Goal: Navigation & Orientation: Find specific page/section

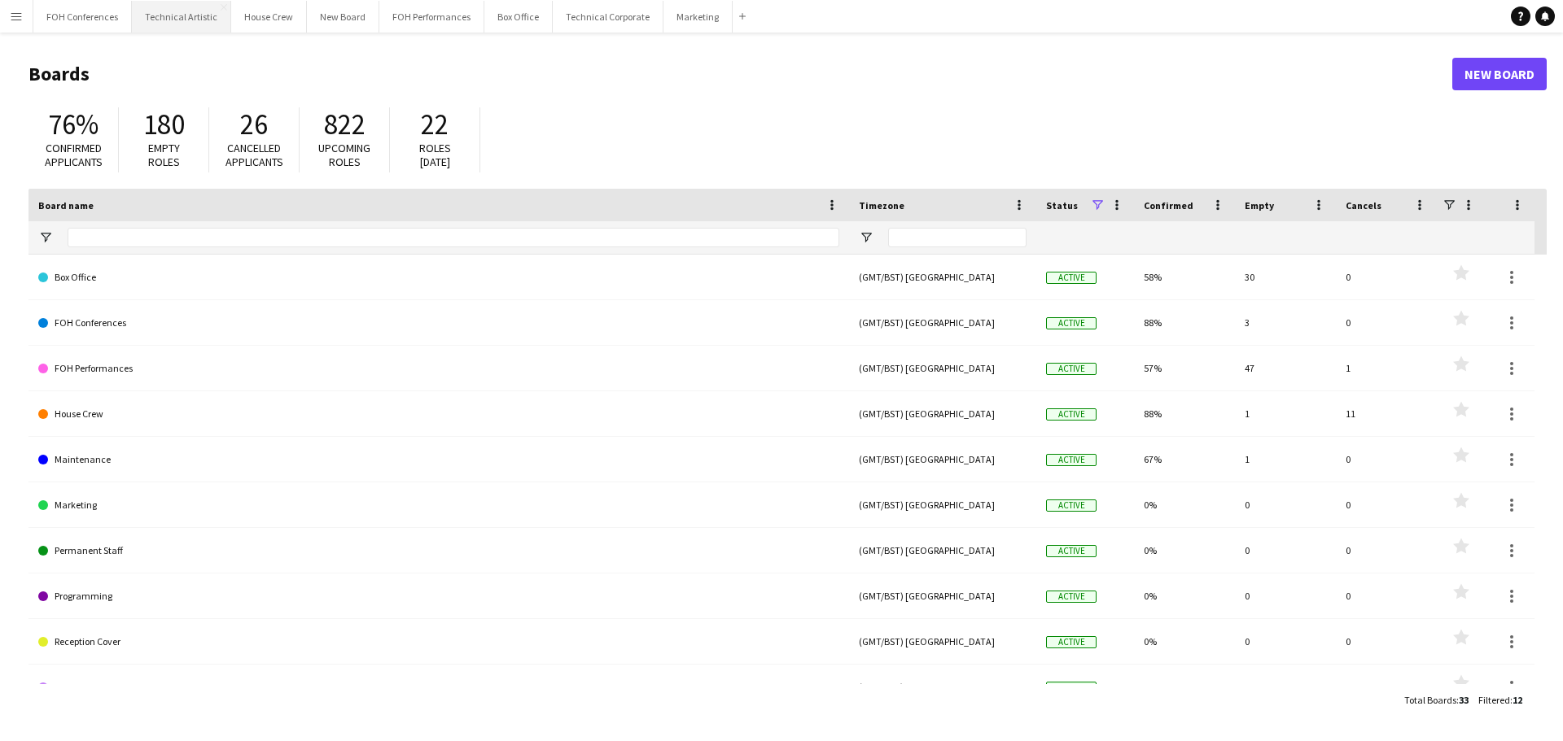
click at [190, 20] on button "Technical Artistic Close" at bounding box center [181, 17] width 99 height 32
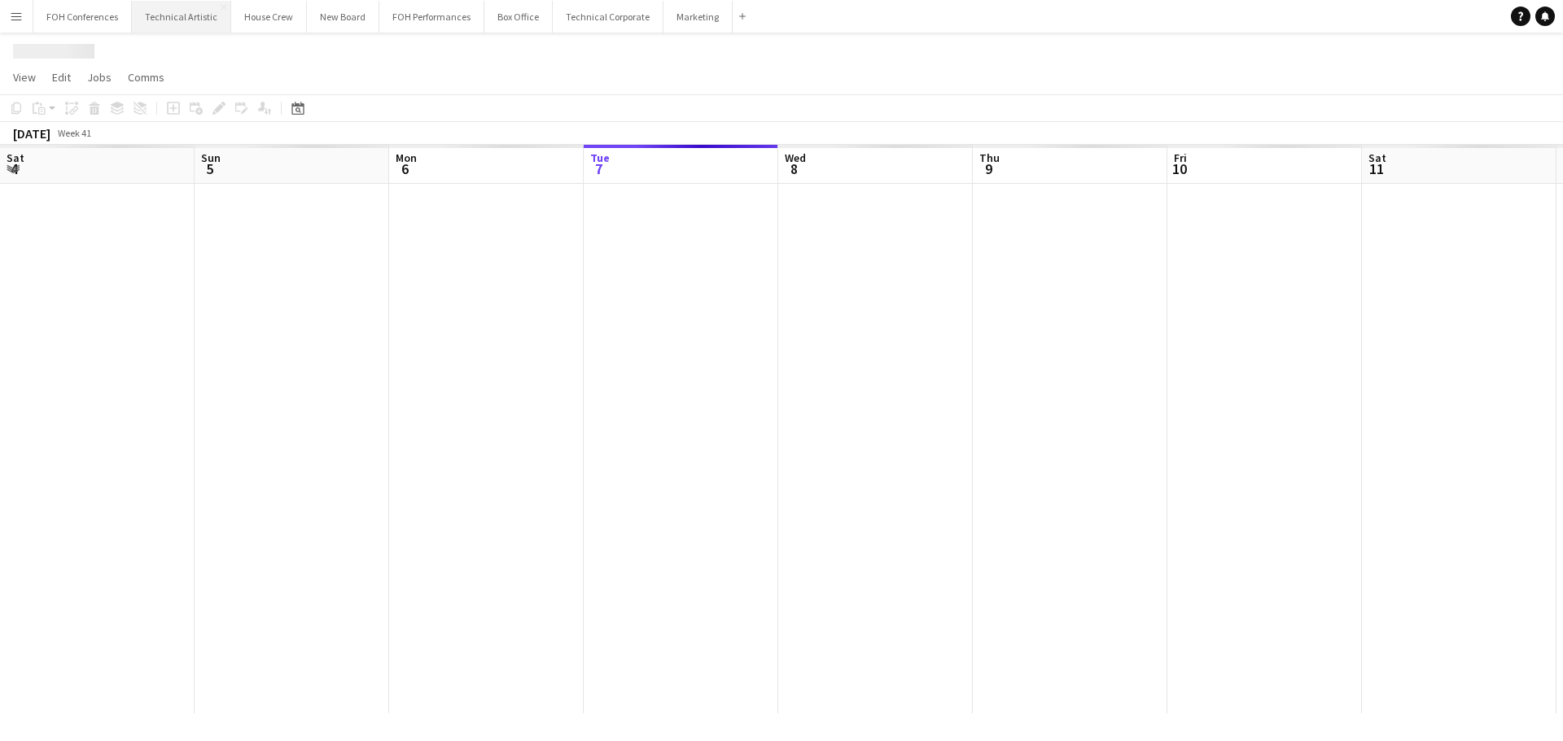
scroll to position [0, 389]
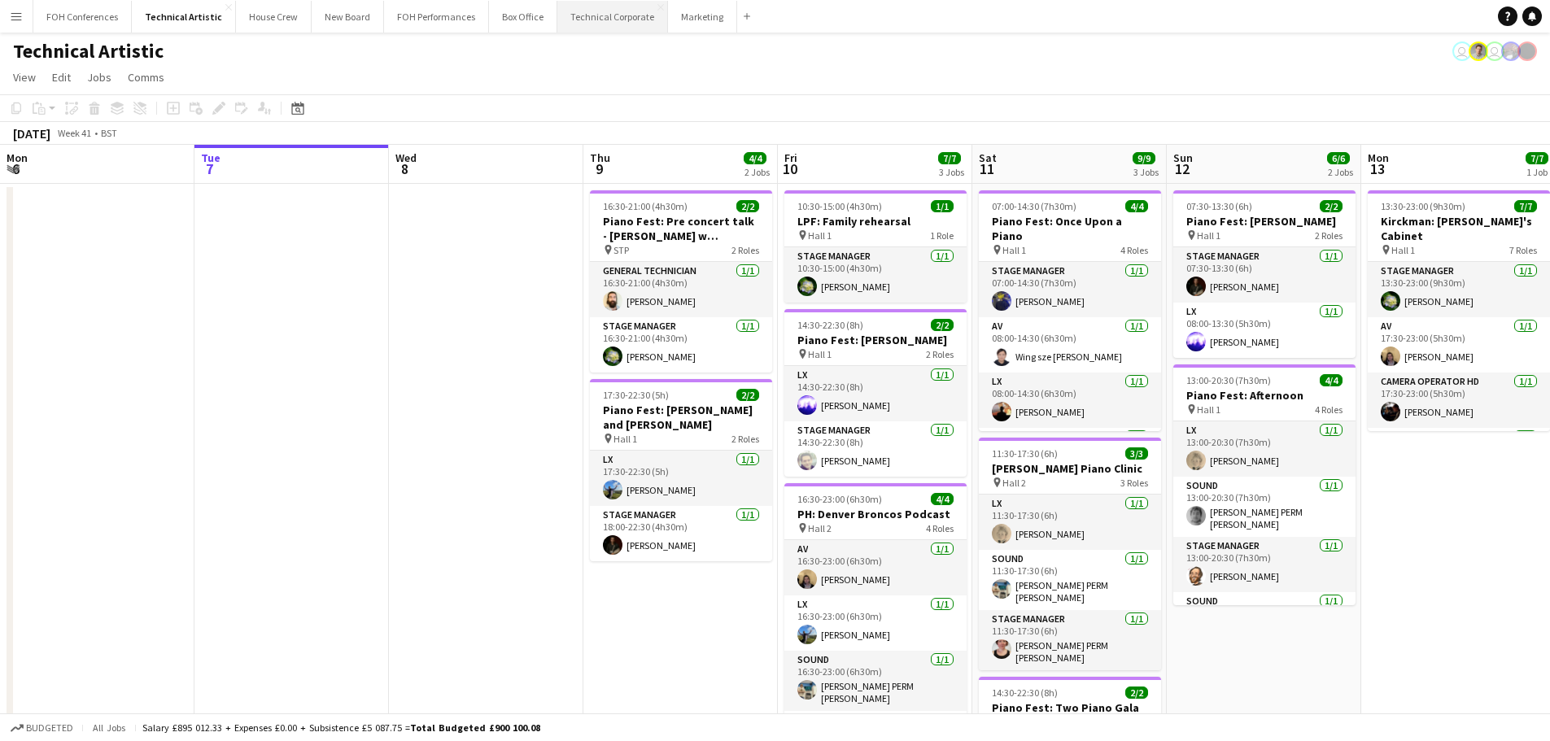
click at [606, 13] on button "Technical Corporate Close" at bounding box center [613, 17] width 111 height 32
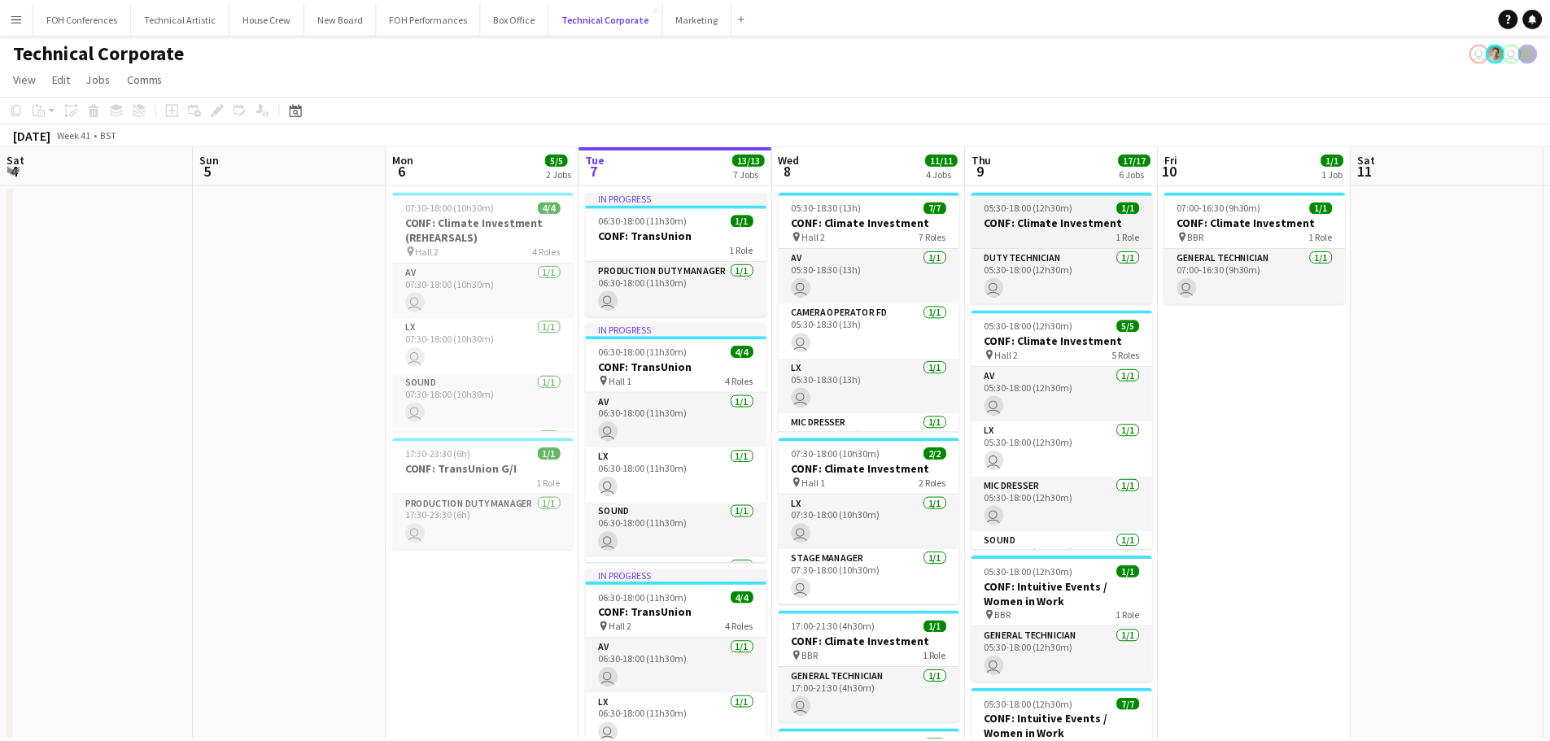
scroll to position [0, 389]
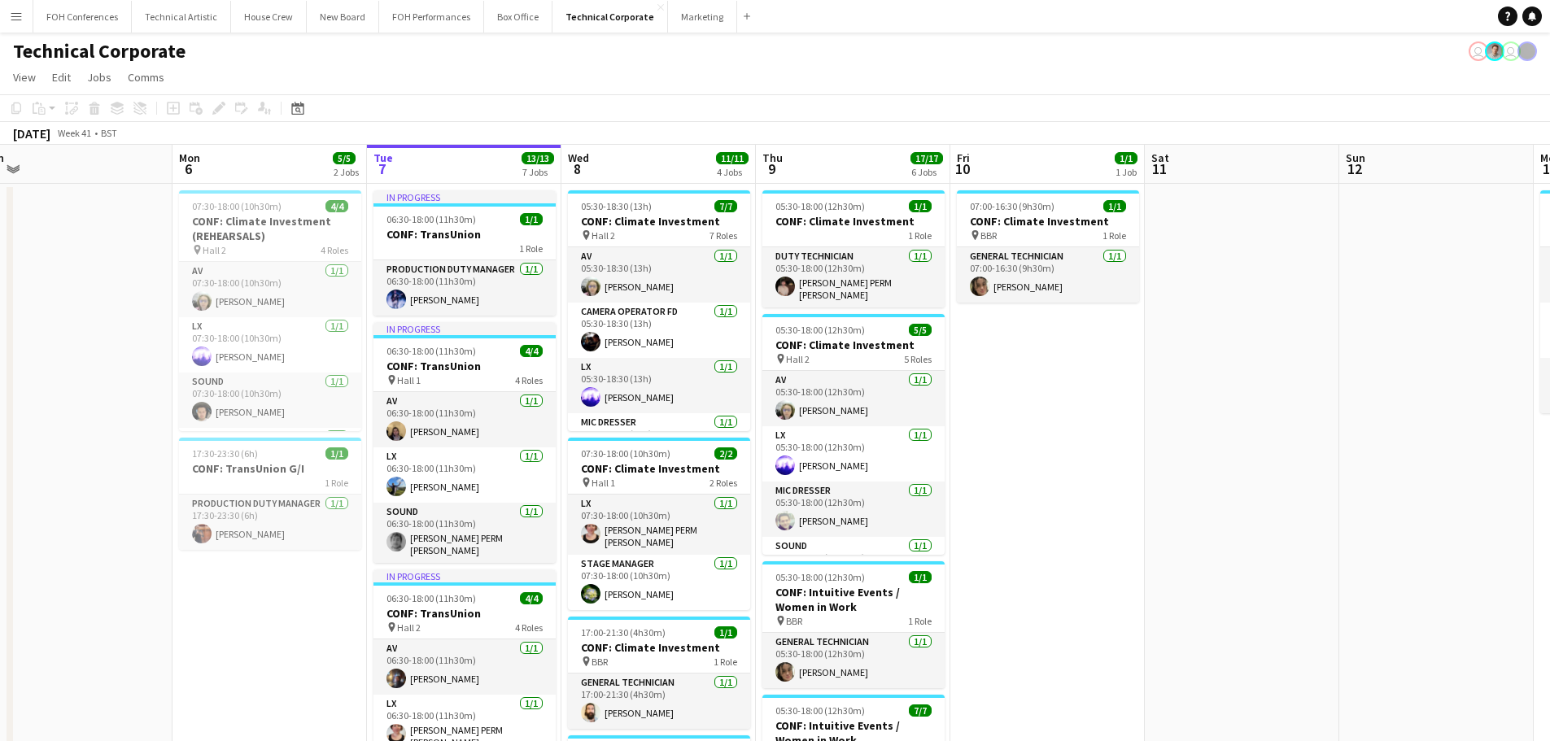
drag, startPoint x: 952, startPoint y: 496, endPoint x: 1224, endPoint y: 475, distance: 272.6
click at [1224, 475] on app-calendar-viewport "Fri 3 Sat 4 Sun 5 Mon 6 5/5 2 Jobs Tue 7 13/13 7 Jobs Wed 8 11/11 4 Jobs Thu 9 …" at bounding box center [775, 755] width 1550 height 1221
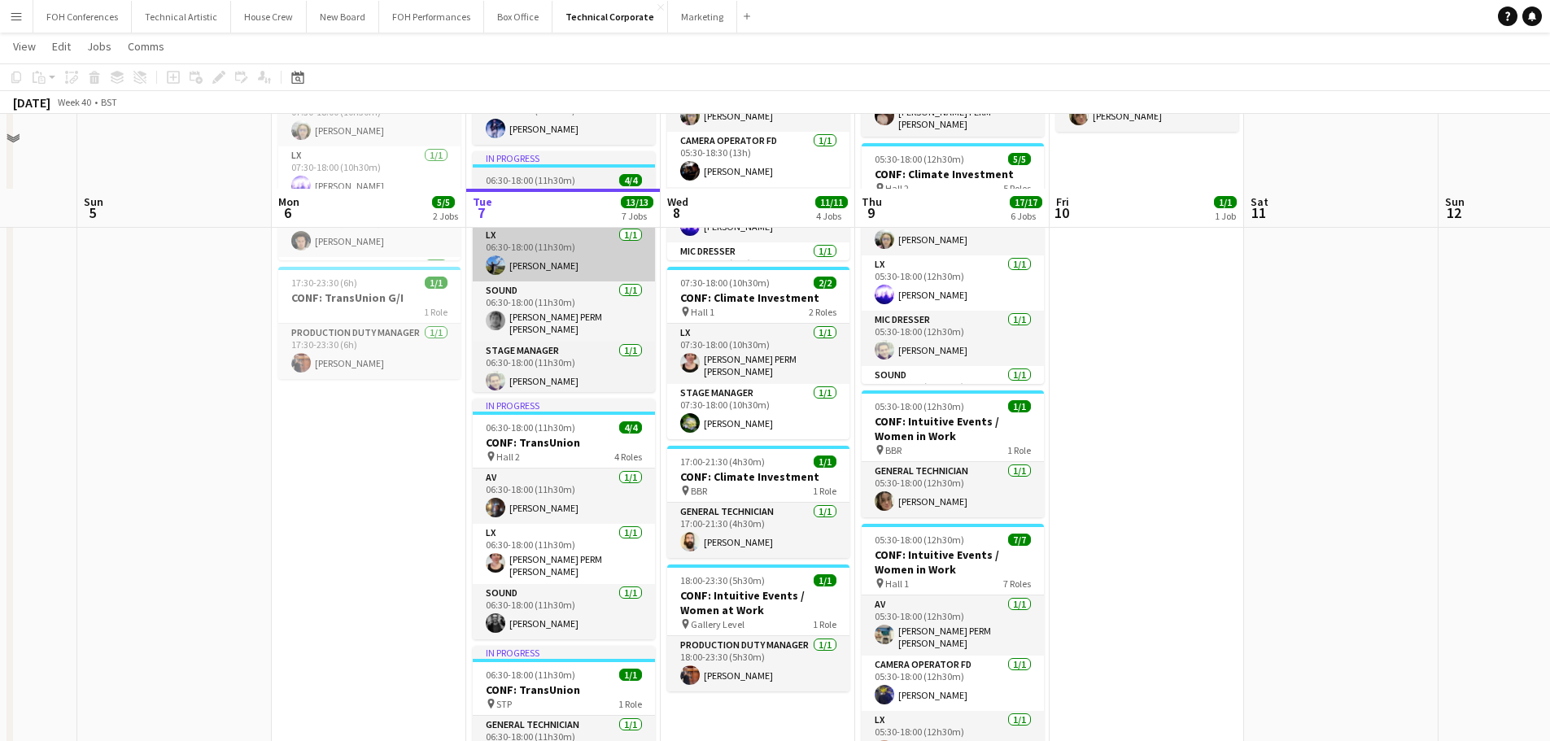
scroll to position [244, 0]
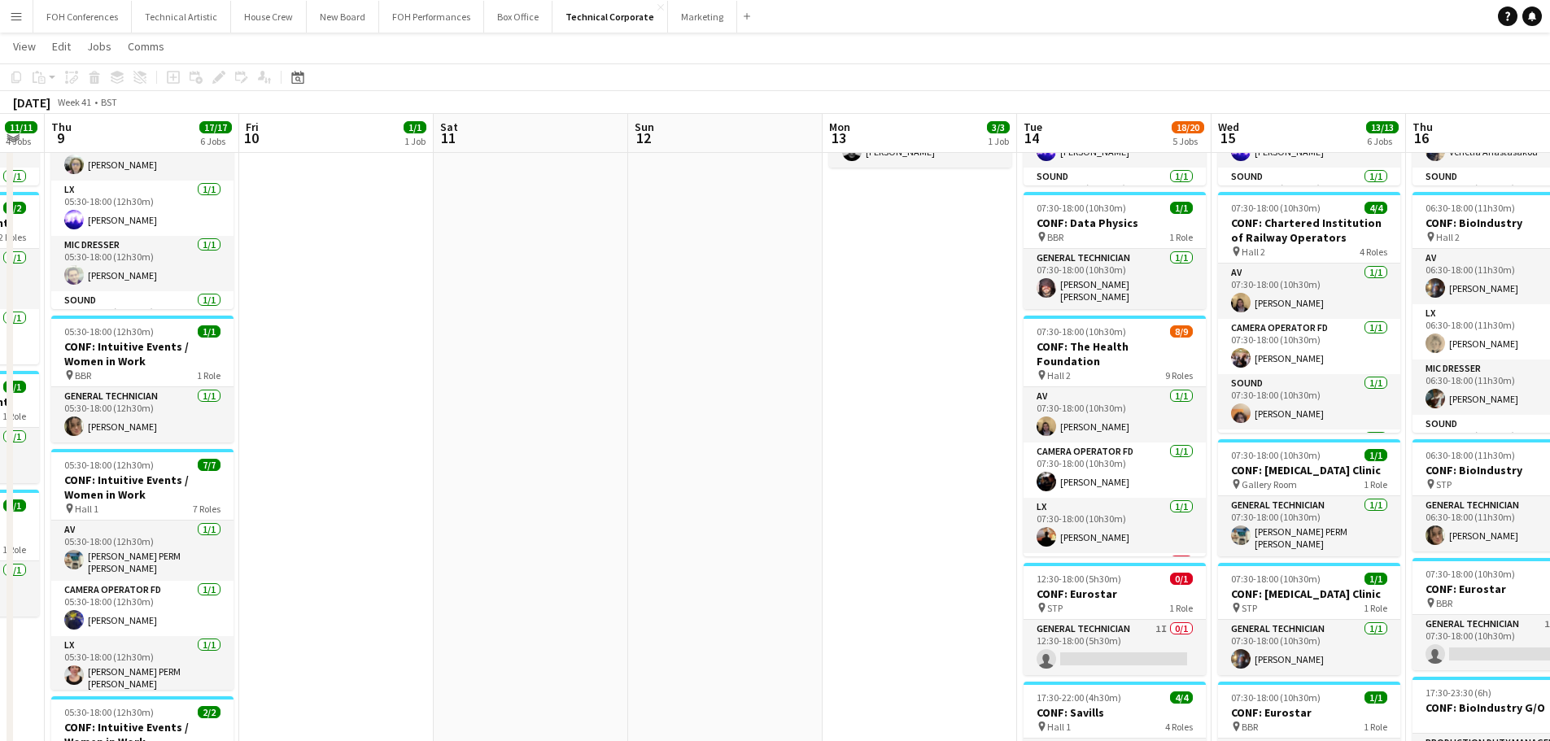
drag, startPoint x: 1314, startPoint y: 337, endPoint x: 623, endPoint y: 430, distance: 697.2
click at [476, 453] on app-calendar-viewport "Sun 5 Mon 6 5/5 2 Jobs Tue 7 13/13 7 Jobs Wed 8 11/11 4 Jobs Thu 9 17/17 6 Jobs…" at bounding box center [775, 469] width 1550 height 1301
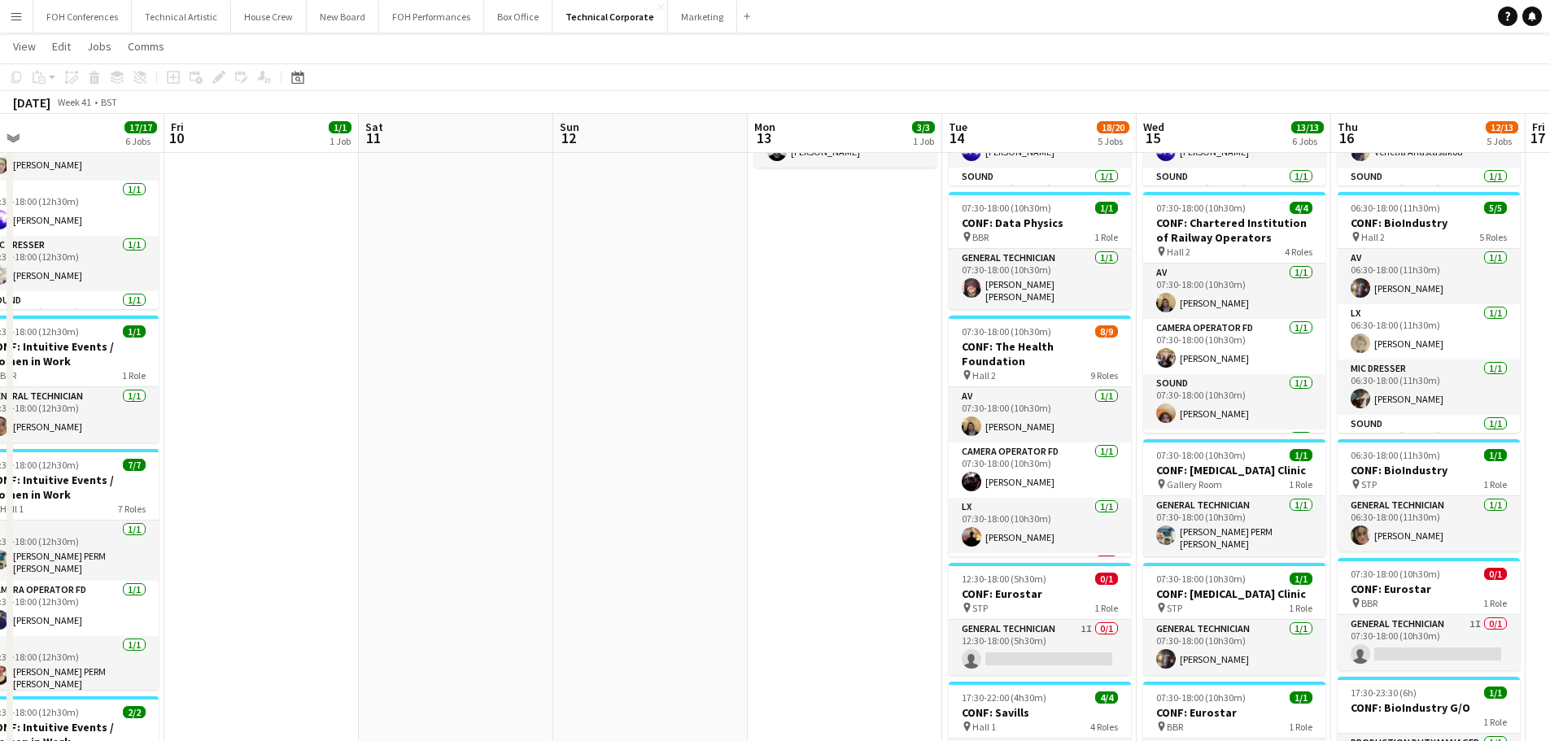
scroll to position [0, 649]
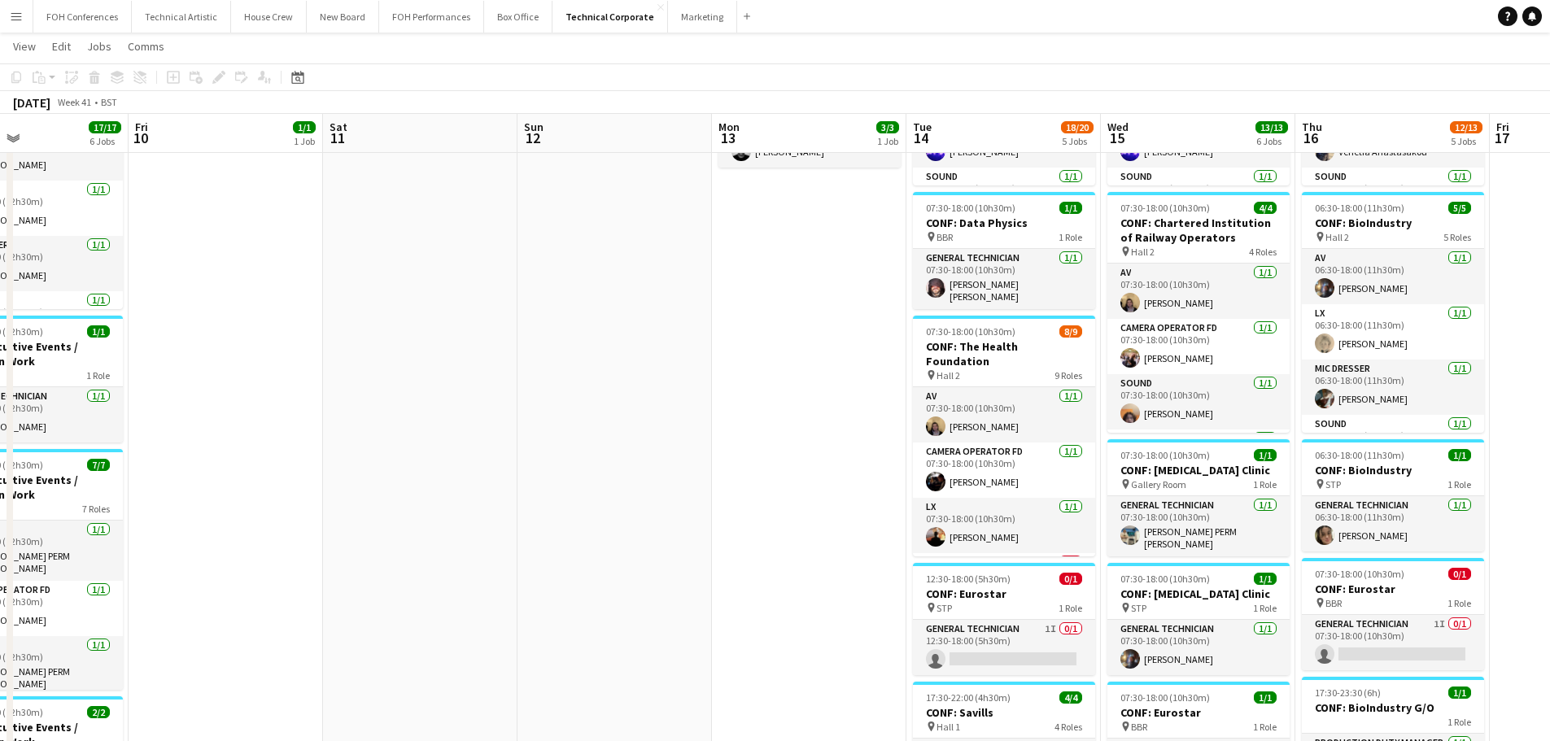
drag, startPoint x: 806, startPoint y: 451, endPoint x: 584, endPoint y: 453, distance: 222.2
click at [584, 453] on app-calendar-viewport "Mon 6 5/5 2 Jobs Tue 7 13/13 7 Jobs Wed 8 11/11 4 Jobs Thu 9 17/17 6 Jobs Fri 1…" at bounding box center [775, 469] width 1550 height 1301
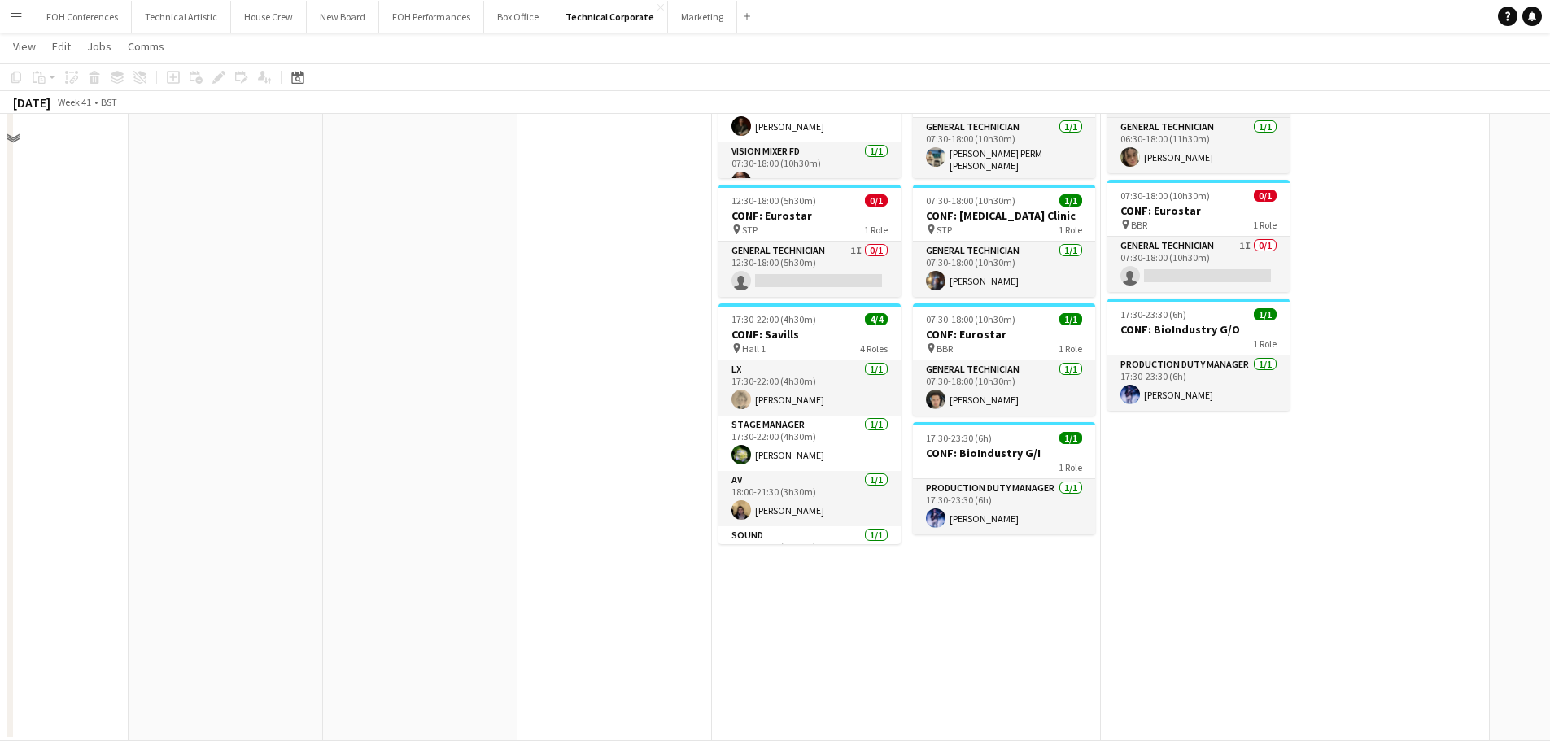
scroll to position [216, 0]
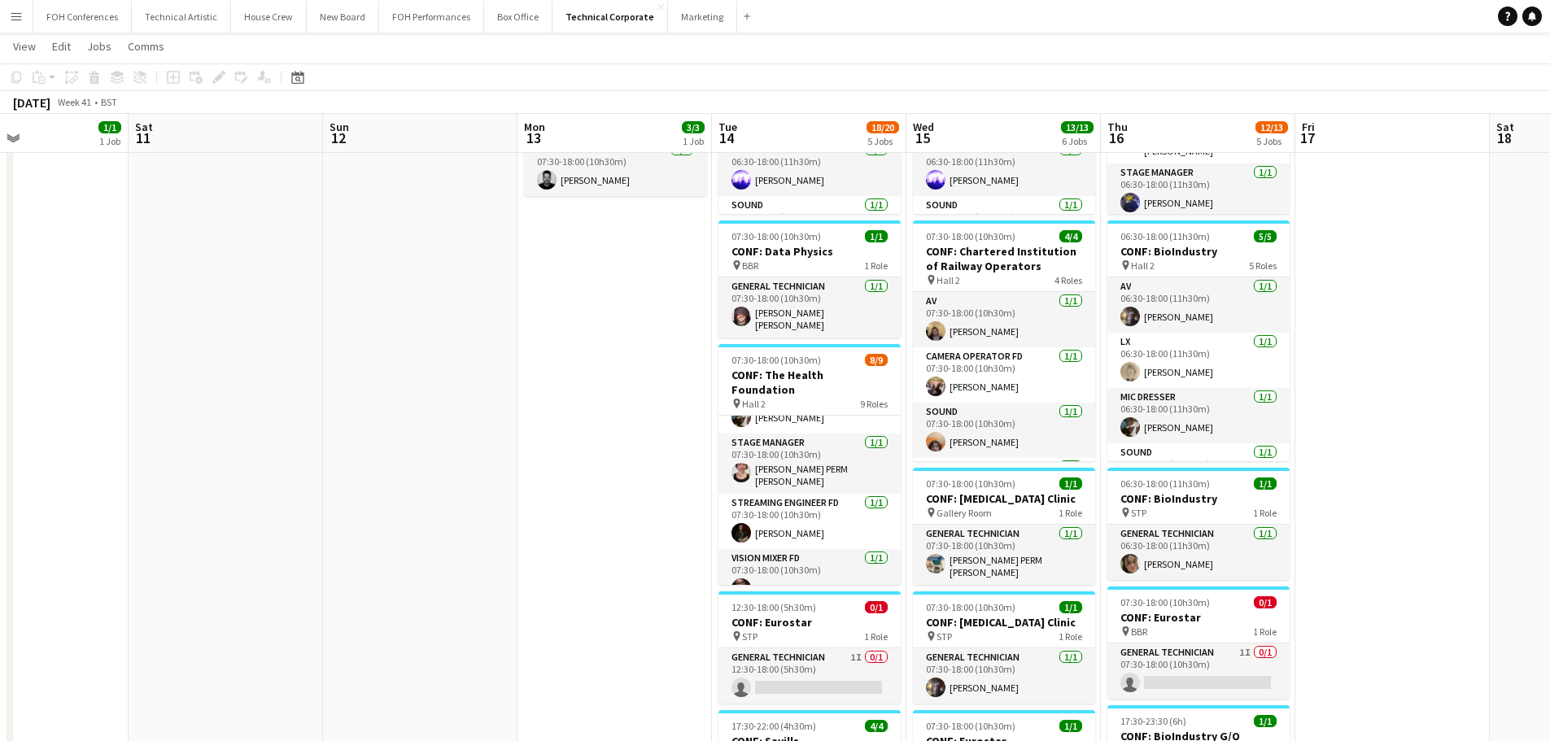
drag, startPoint x: 1410, startPoint y: 392, endPoint x: -90, endPoint y: 440, distance: 1500.7
click at [0, 440] on html "Menu Boards Boards Boards All jobs Status Workforce Workforce My Workforce Recr…" at bounding box center [775, 466] width 1550 height 1364
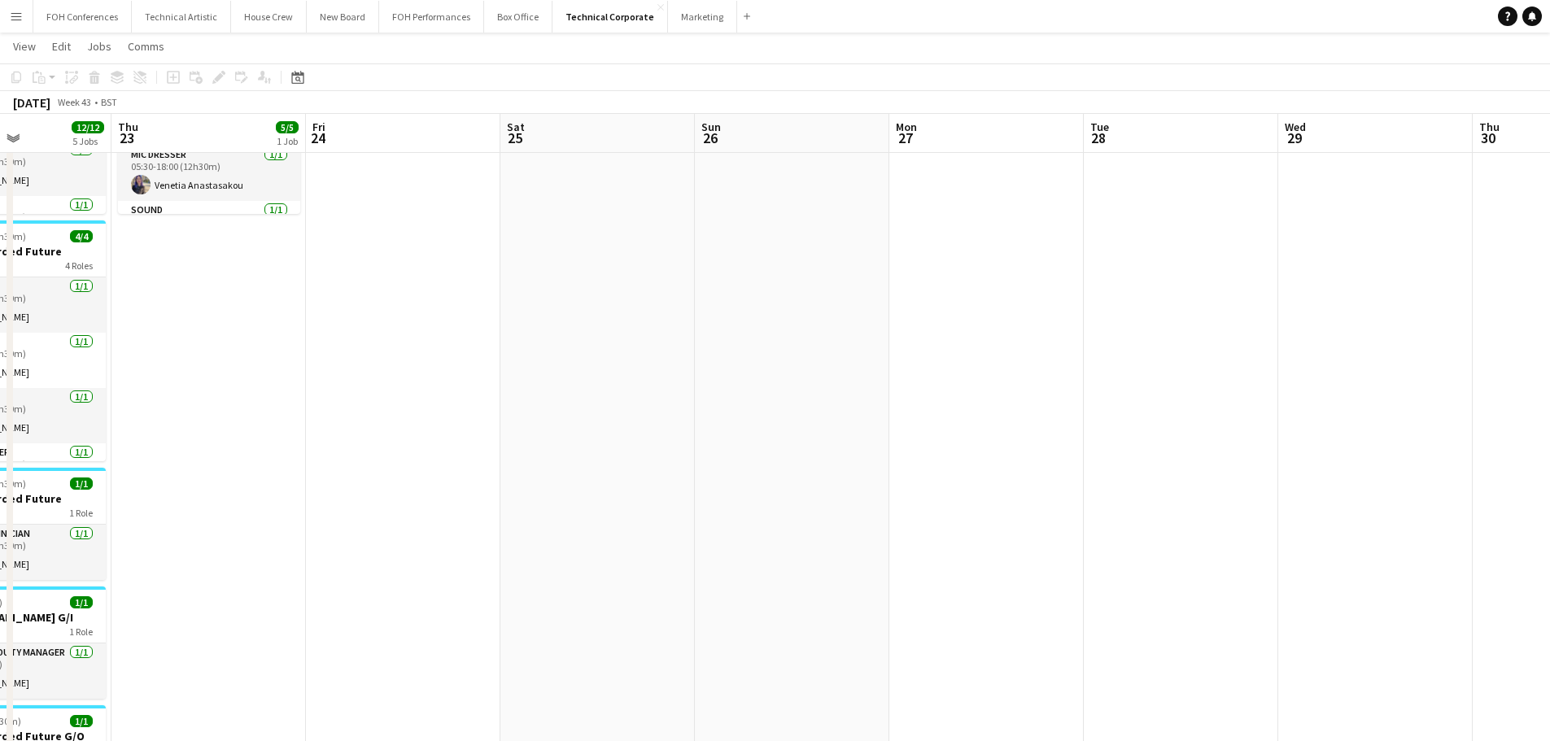
drag, startPoint x: 1118, startPoint y: 404, endPoint x: 348, endPoint y: 365, distance: 771.7
click at [0, 429] on html "Menu Boards Boards Boards All jobs Status Workforce Workforce My Workforce Recr…" at bounding box center [775, 466] width 1550 height 1364
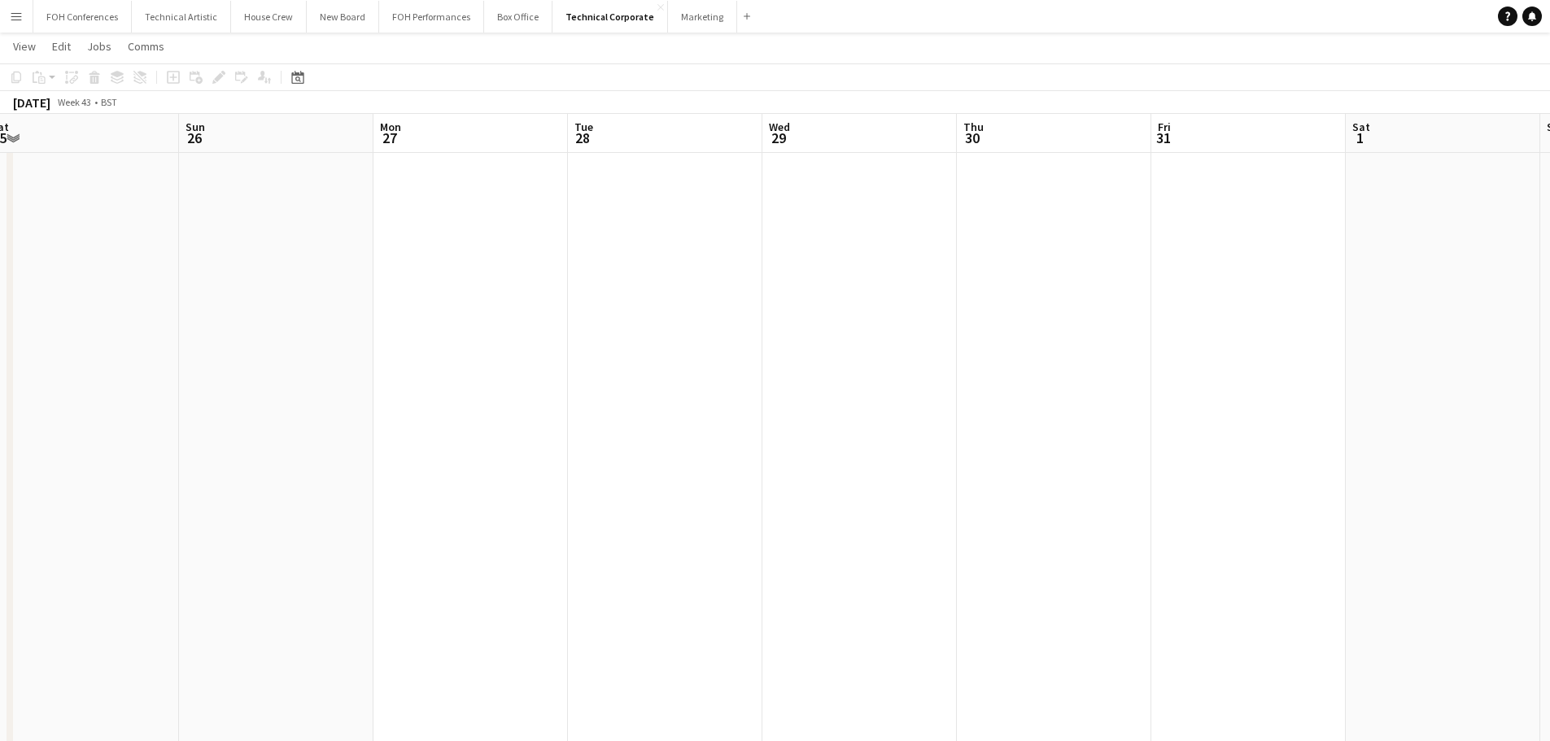
drag, startPoint x: 999, startPoint y: 350, endPoint x: -339, endPoint y: 371, distance: 1337.4
click at [0, 371] on html "Menu Boards Boards Boards All jobs Status Workforce Workforce My Workforce Recr…" at bounding box center [775, 466] width 1550 height 1364
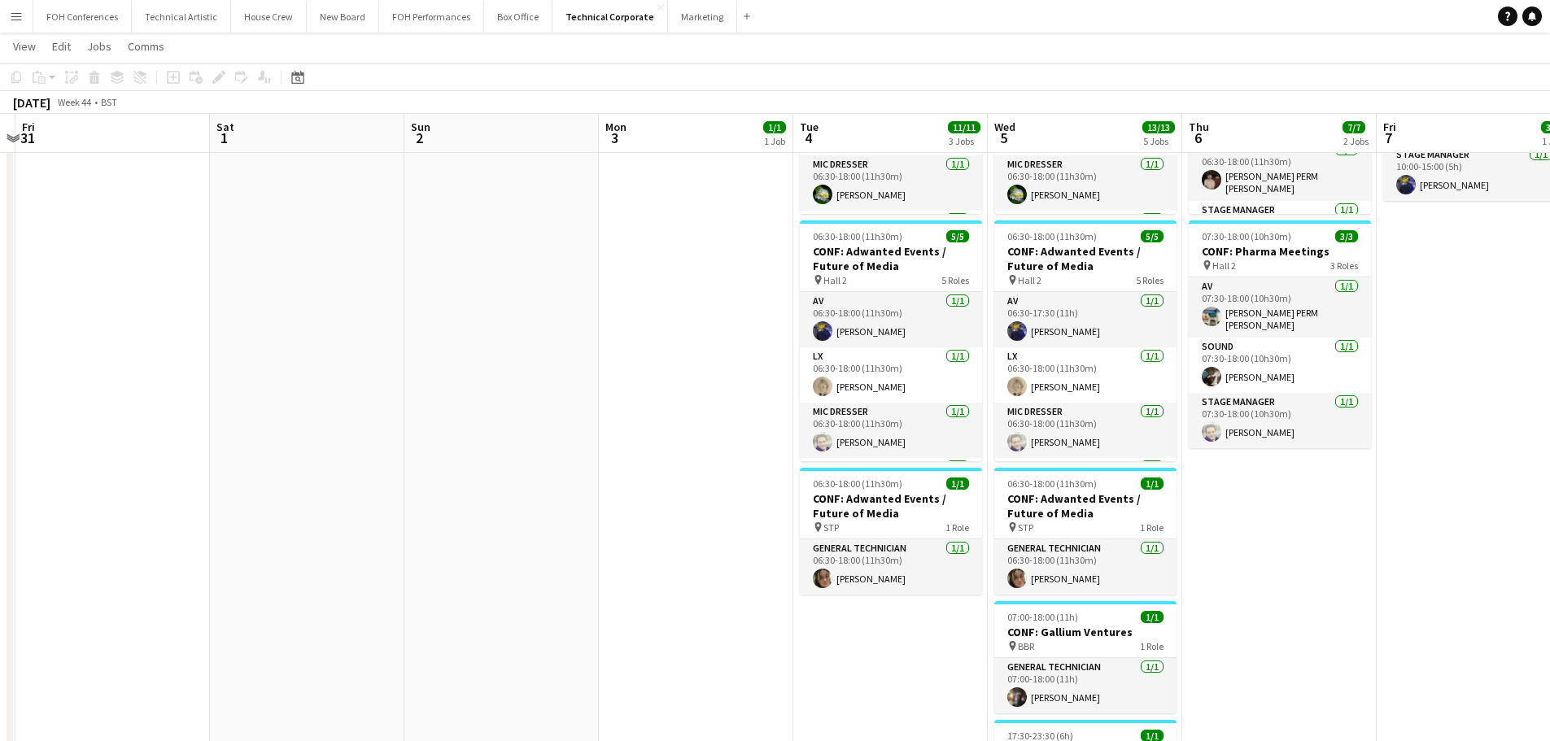
drag, startPoint x: 444, startPoint y: 359, endPoint x: 63, endPoint y: 362, distance: 380.9
click at [7, 368] on div "Tue 28 Wed 29 Thu 30 Fri 31 Sat 1 Sun 2 Mon 3 1/1 1 Job Tue 4 11/11 3 Jobs Wed …" at bounding box center [775, 498] width 1550 height 1301
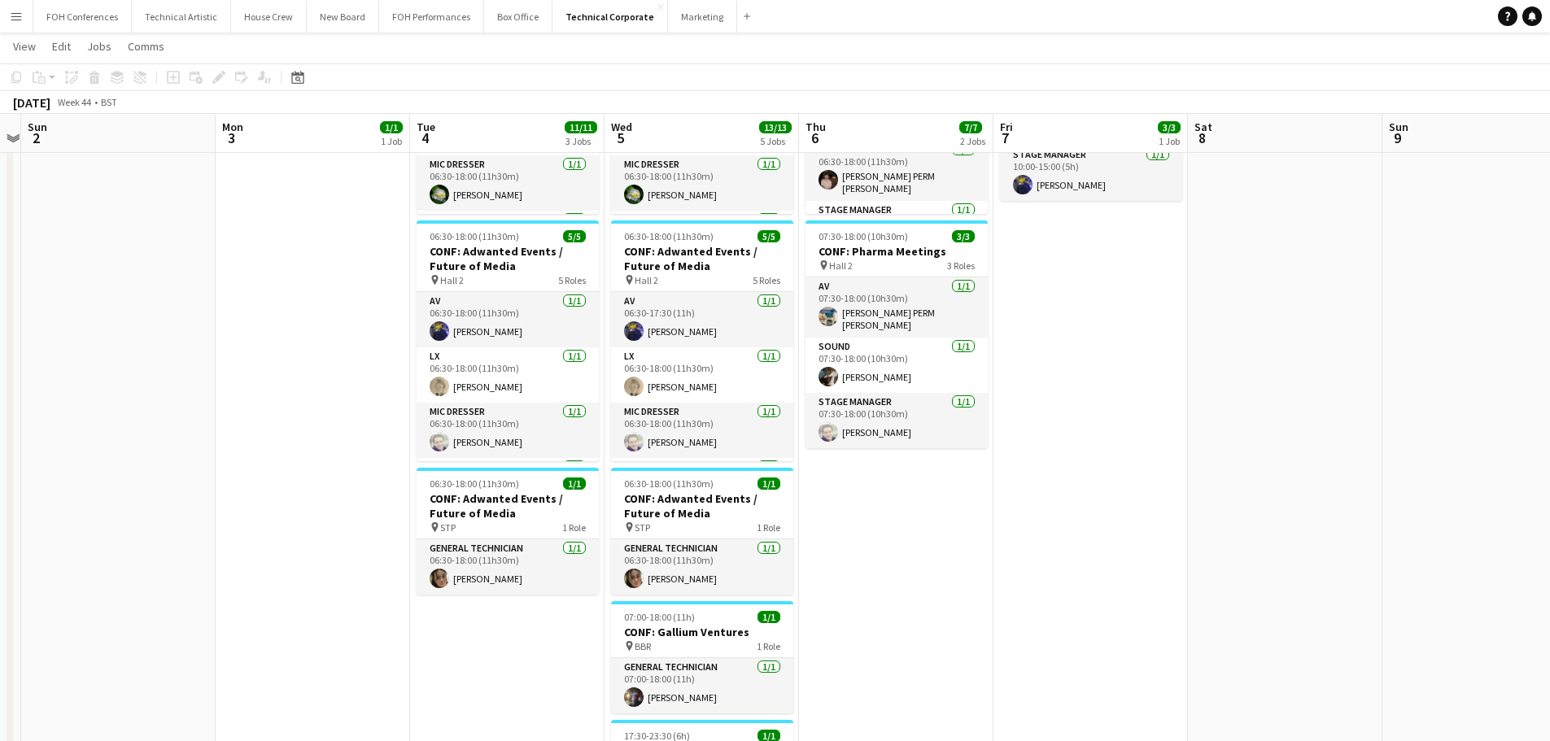
scroll to position [0, 521]
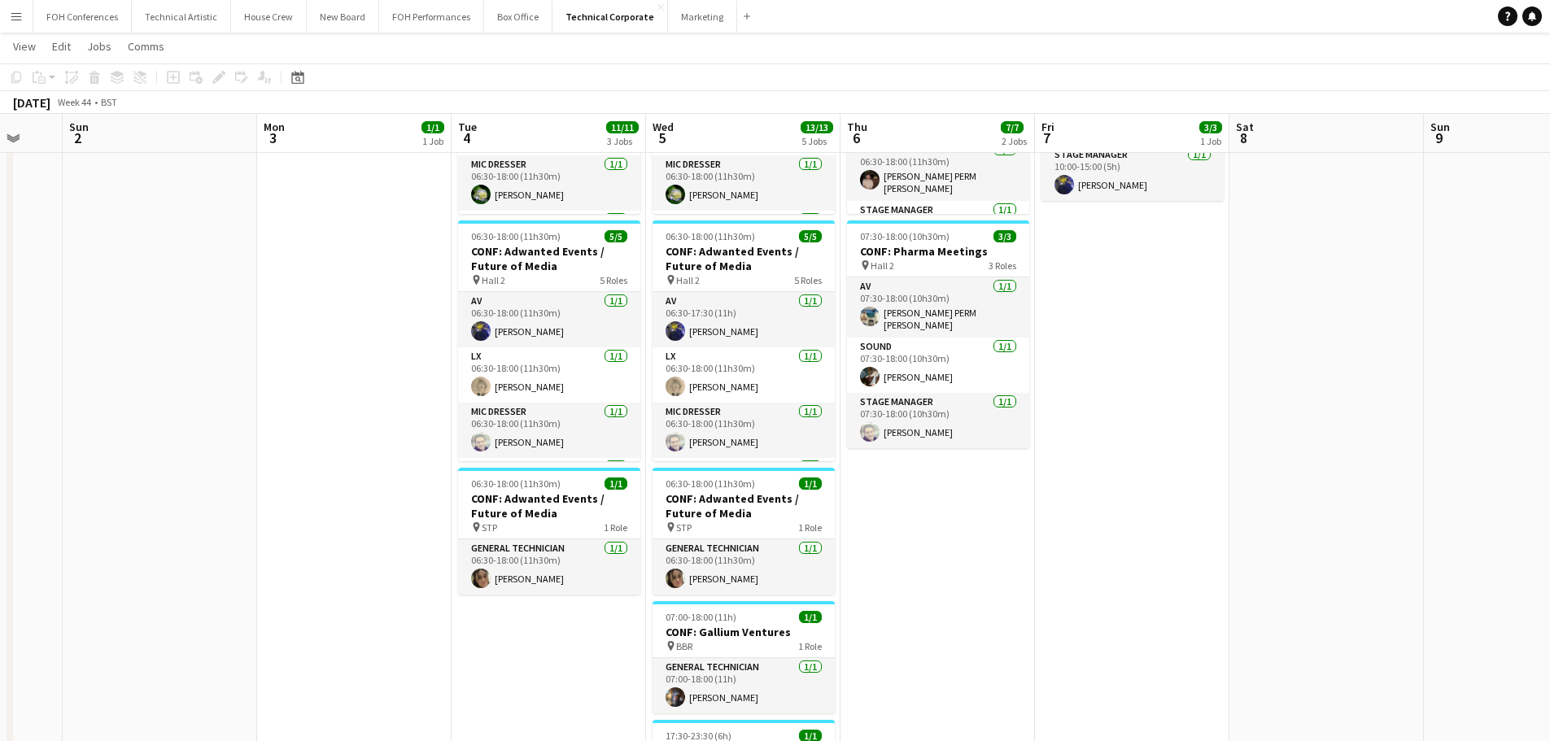
drag, startPoint x: 398, startPoint y: 372, endPoint x: 245, endPoint y: 380, distance: 153.2
click at [245, 380] on app-calendar-viewport "Thu 30 Fri 31 Sat 1 Sun 2 Mon 3 1/1 1 Job Tue 4 11/11 3 Jobs Wed 5 13/13 5 Jobs…" at bounding box center [775, 498] width 1550 height 1301
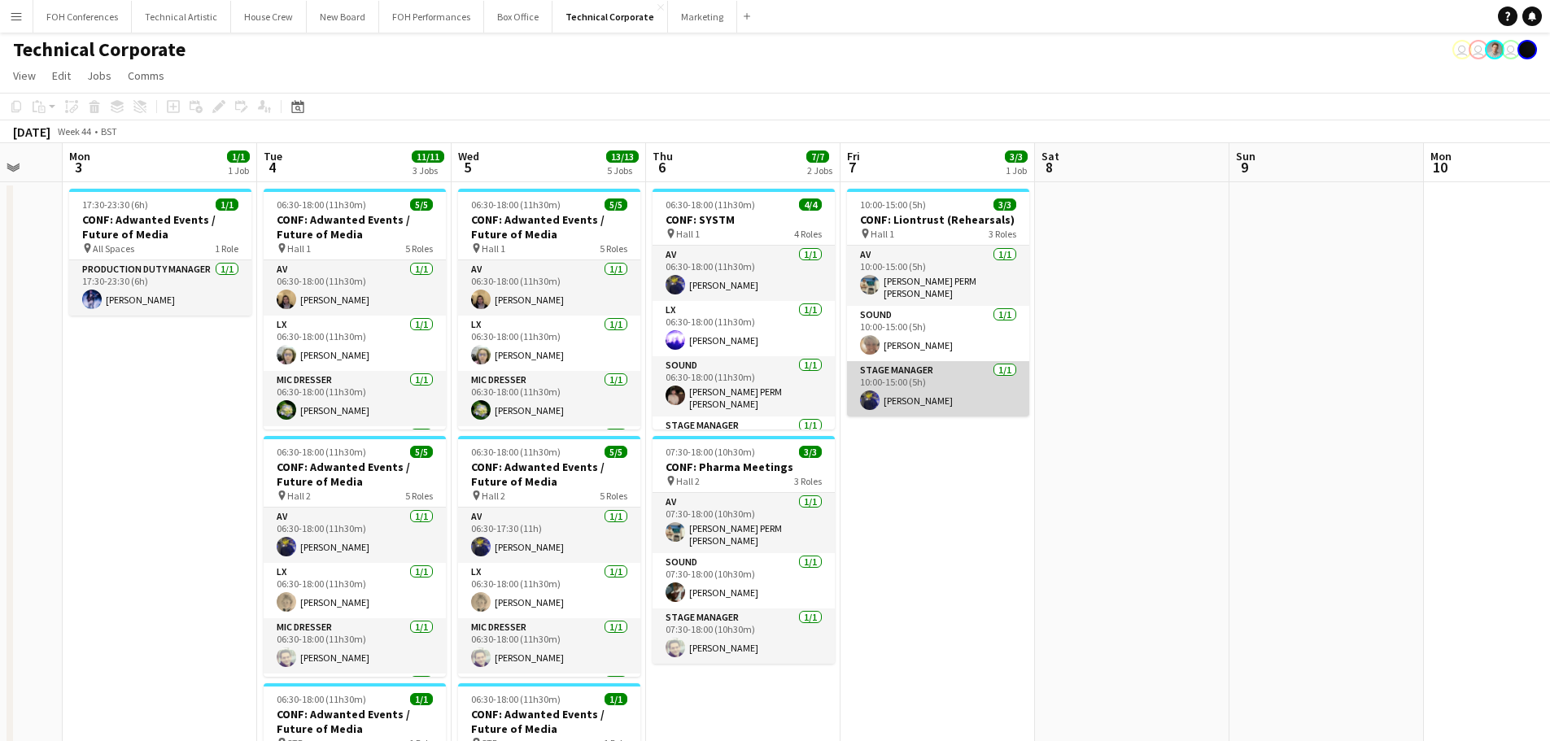
scroll to position [0, 0]
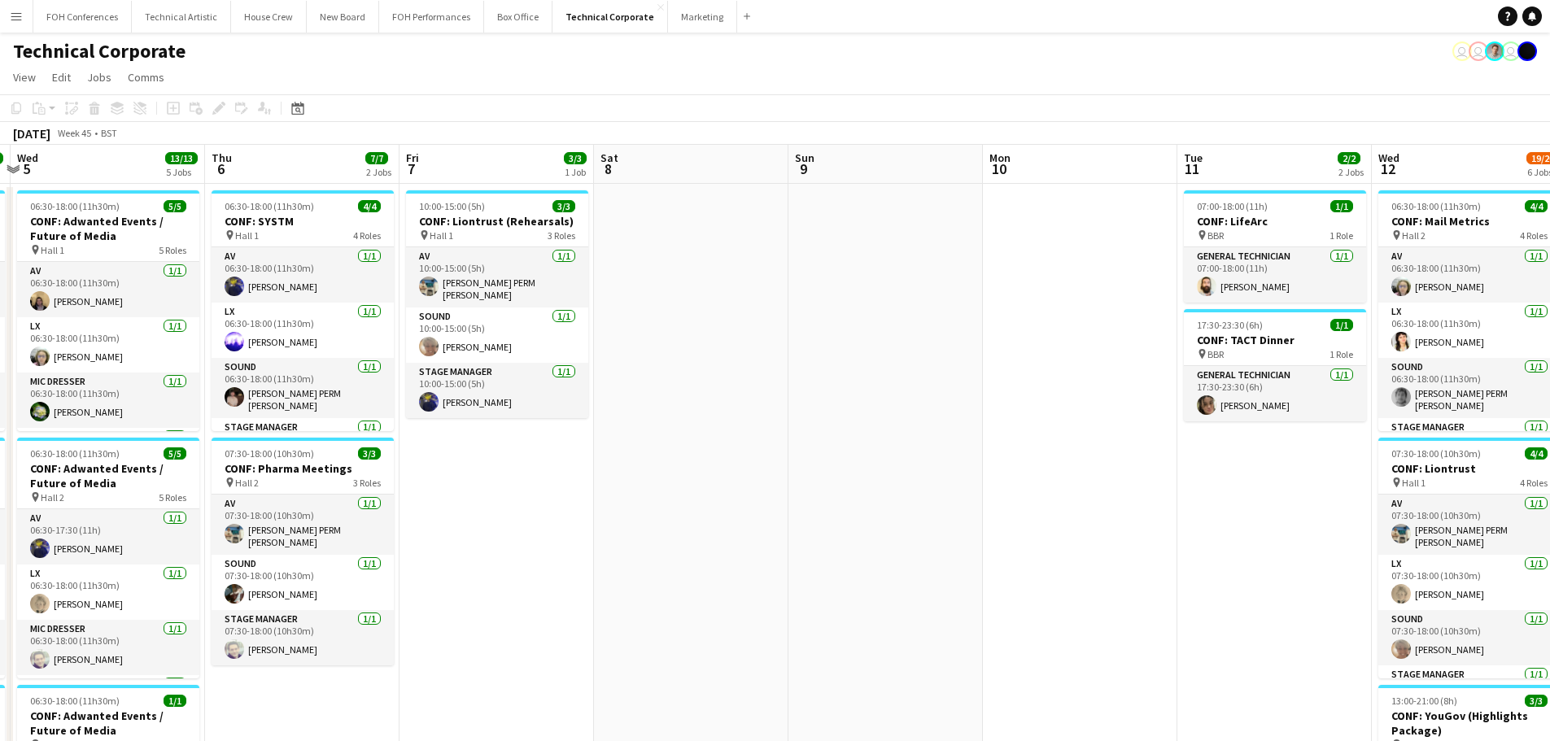
drag, startPoint x: 1450, startPoint y: 374, endPoint x: 774, endPoint y: 422, distance: 678.0
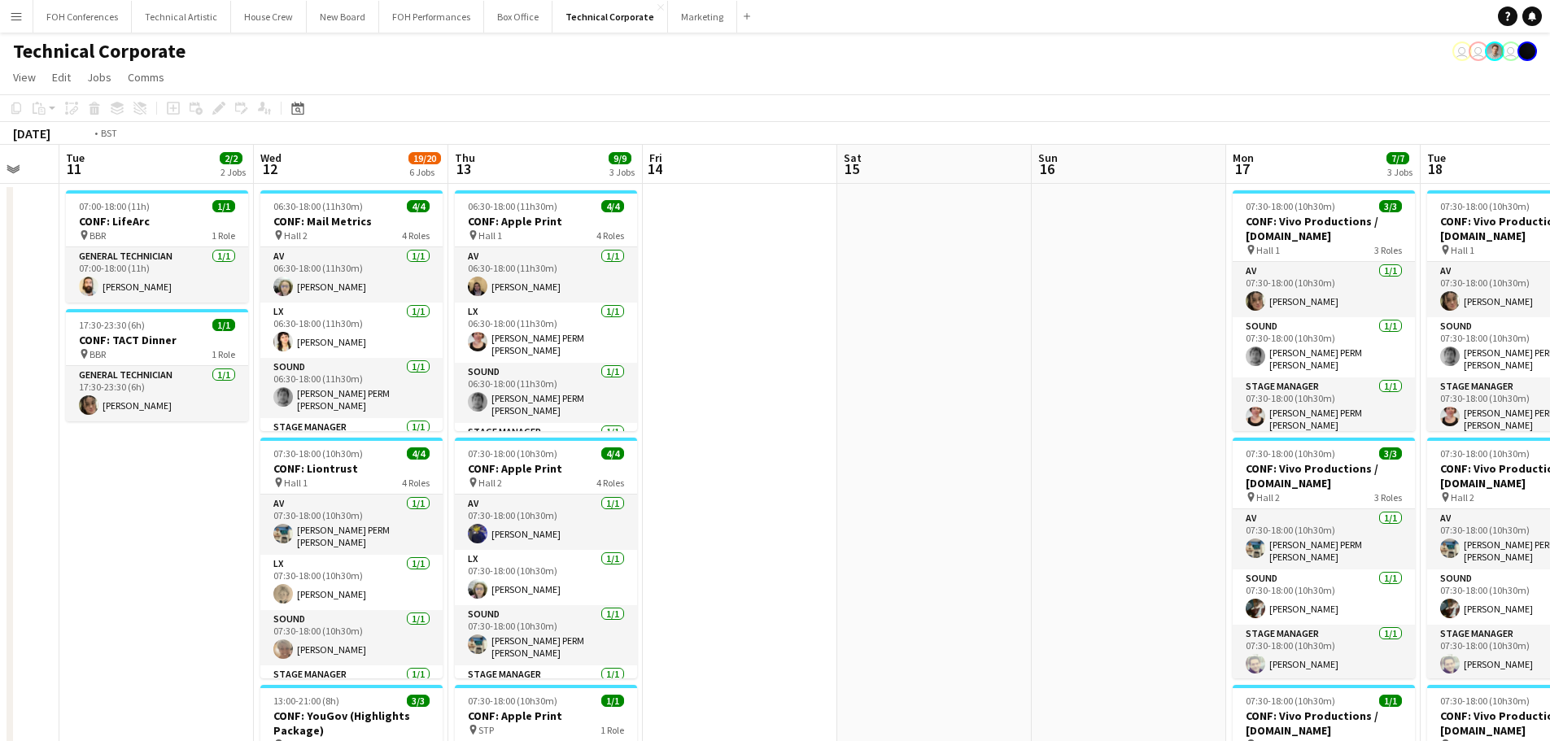
drag, startPoint x: 1054, startPoint y: 376, endPoint x: 228, endPoint y: 400, distance: 826.4
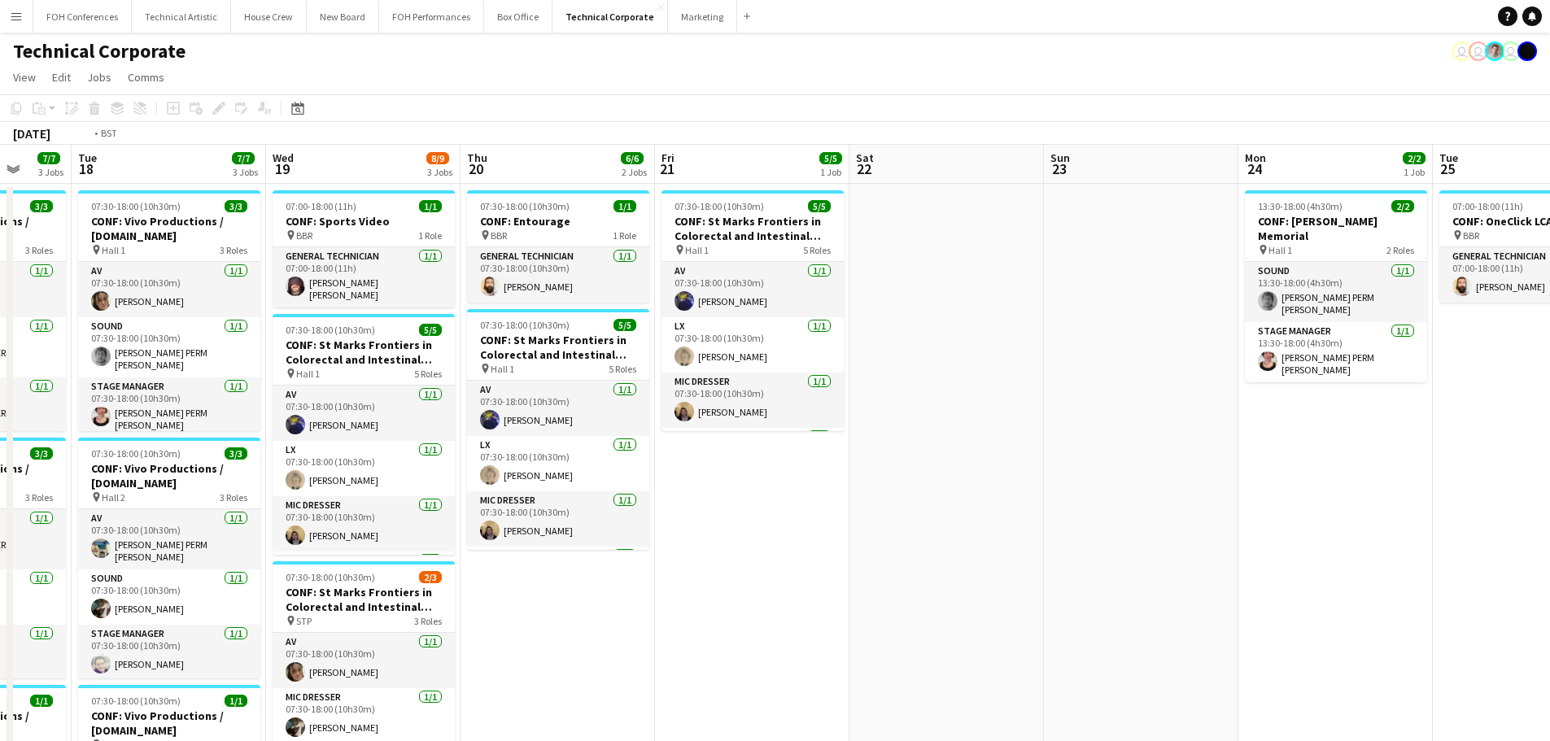
drag, startPoint x: 771, startPoint y: 336, endPoint x: 51, endPoint y: 345, distance: 719.5
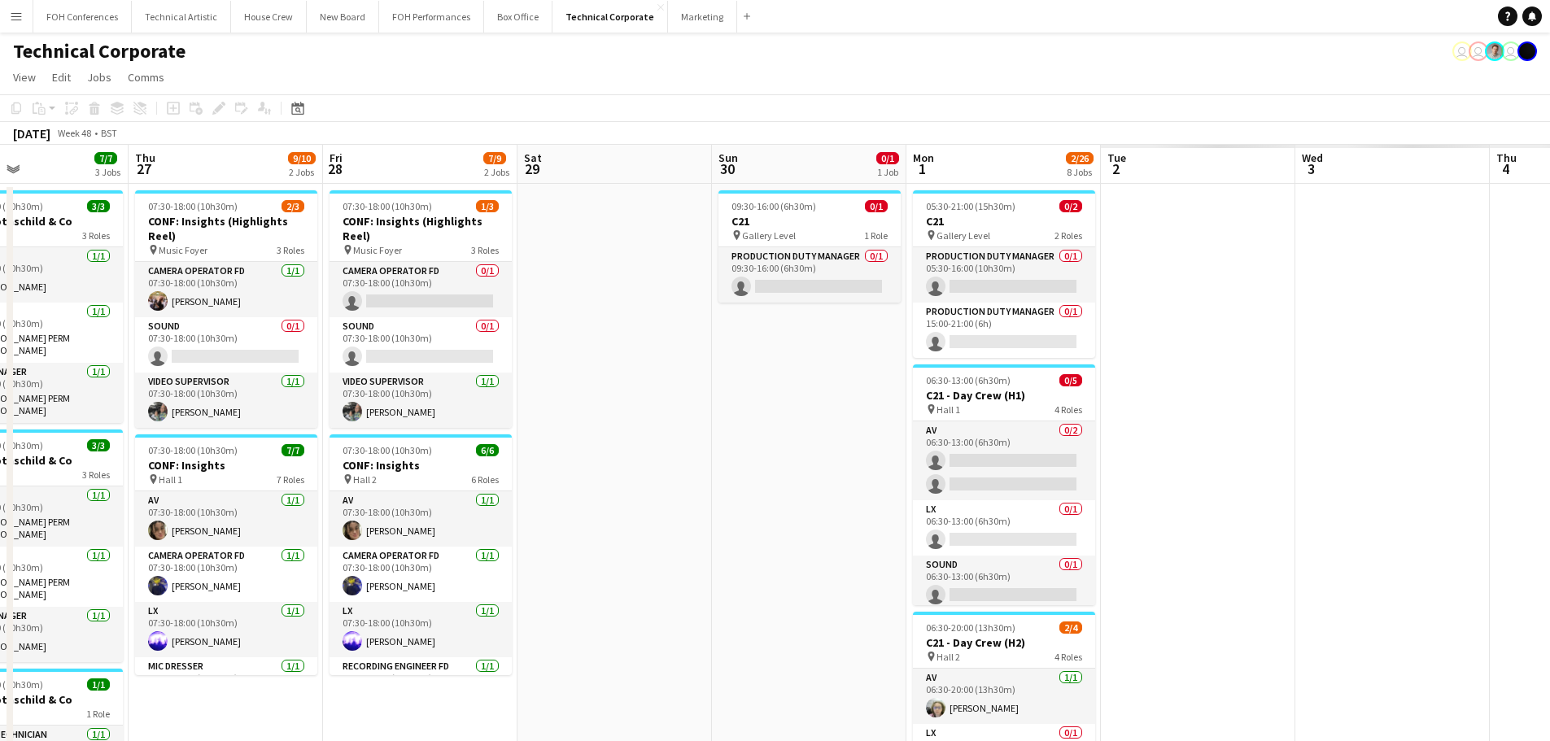
drag, startPoint x: 671, startPoint y: 241, endPoint x: 177, endPoint y: 225, distance: 495.1
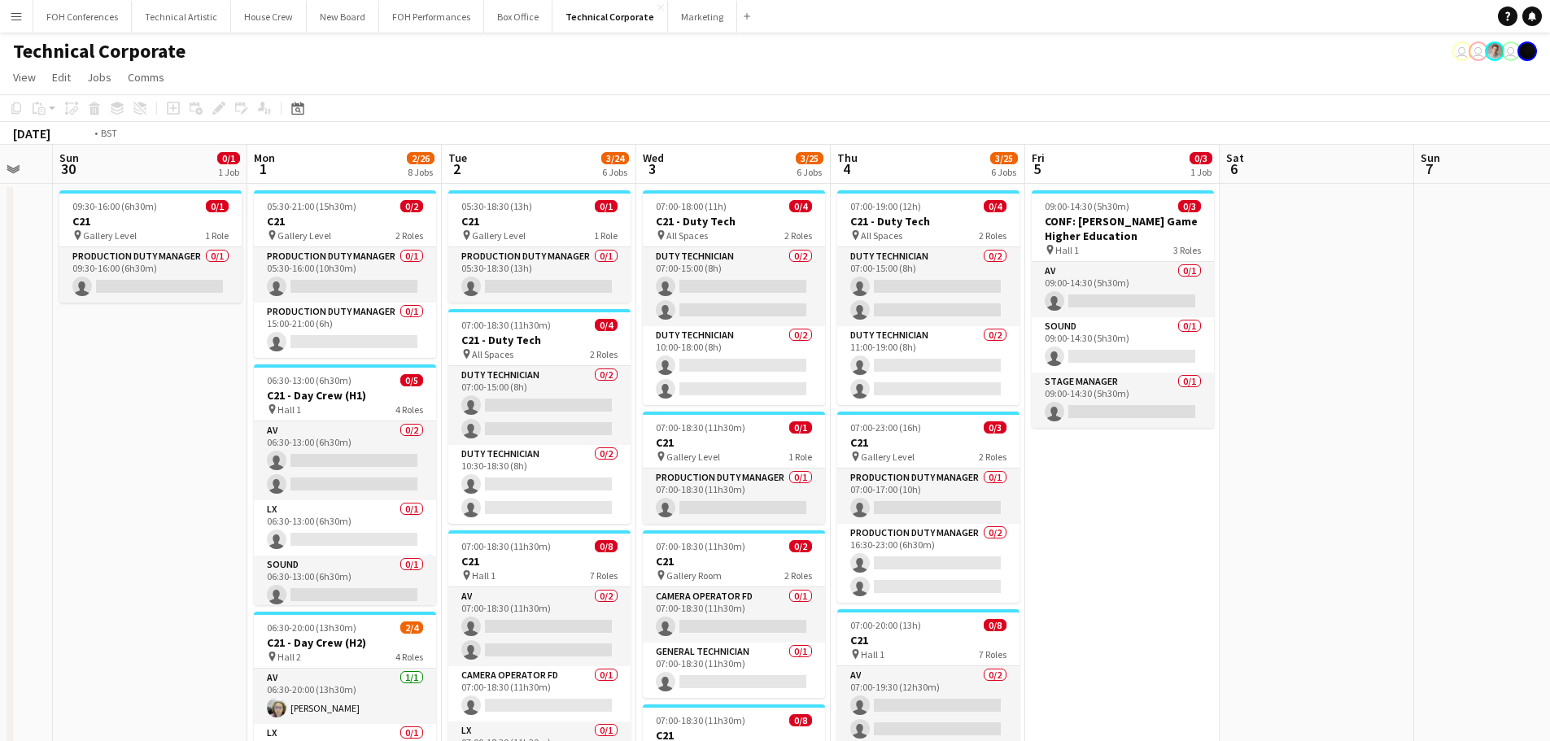
drag, startPoint x: 982, startPoint y: 209, endPoint x: 168, endPoint y: 224, distance: 813.2
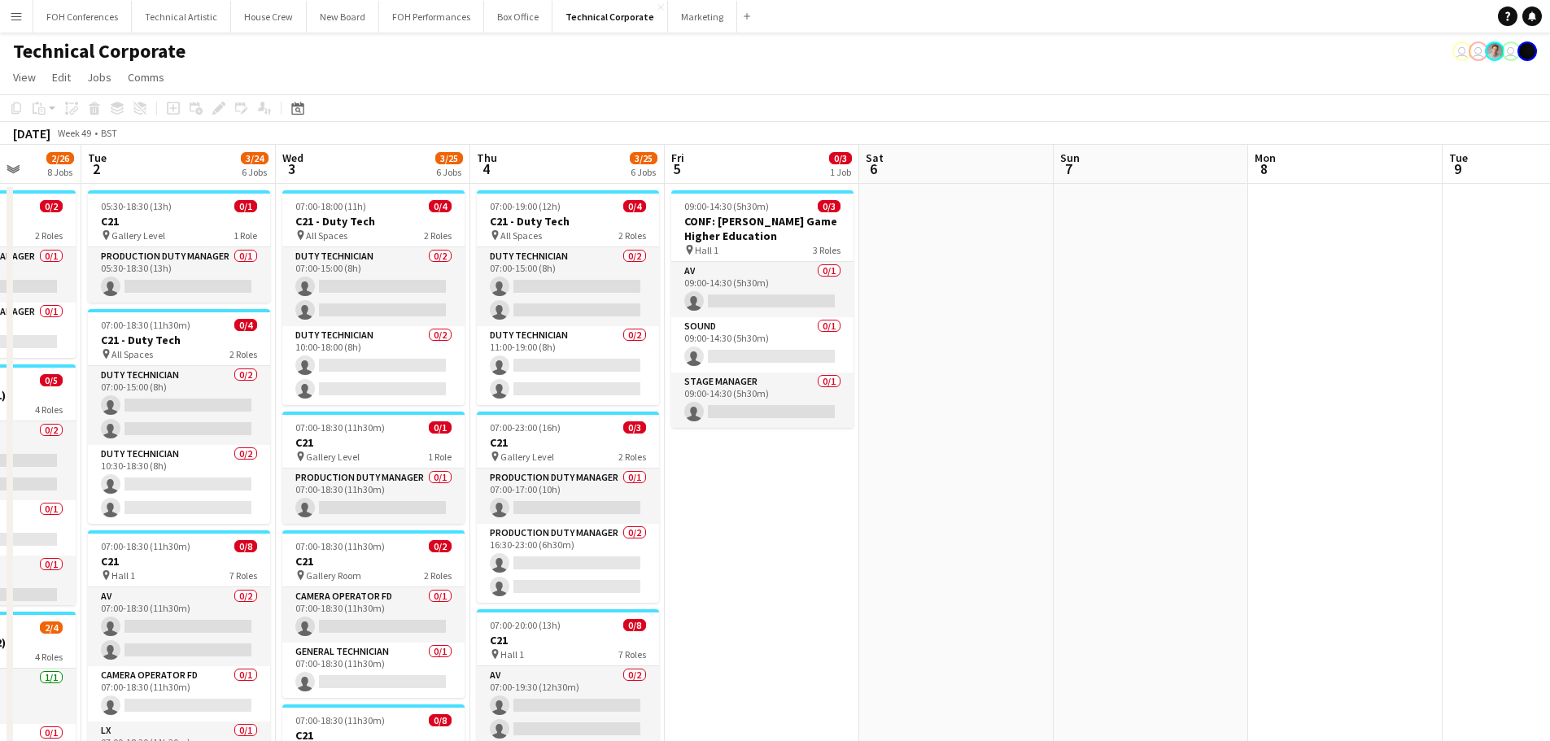
drag, startPoint x: 276, startPoint y: 258, endPoint x: 912, endPoint y: 212, distance: 638.1
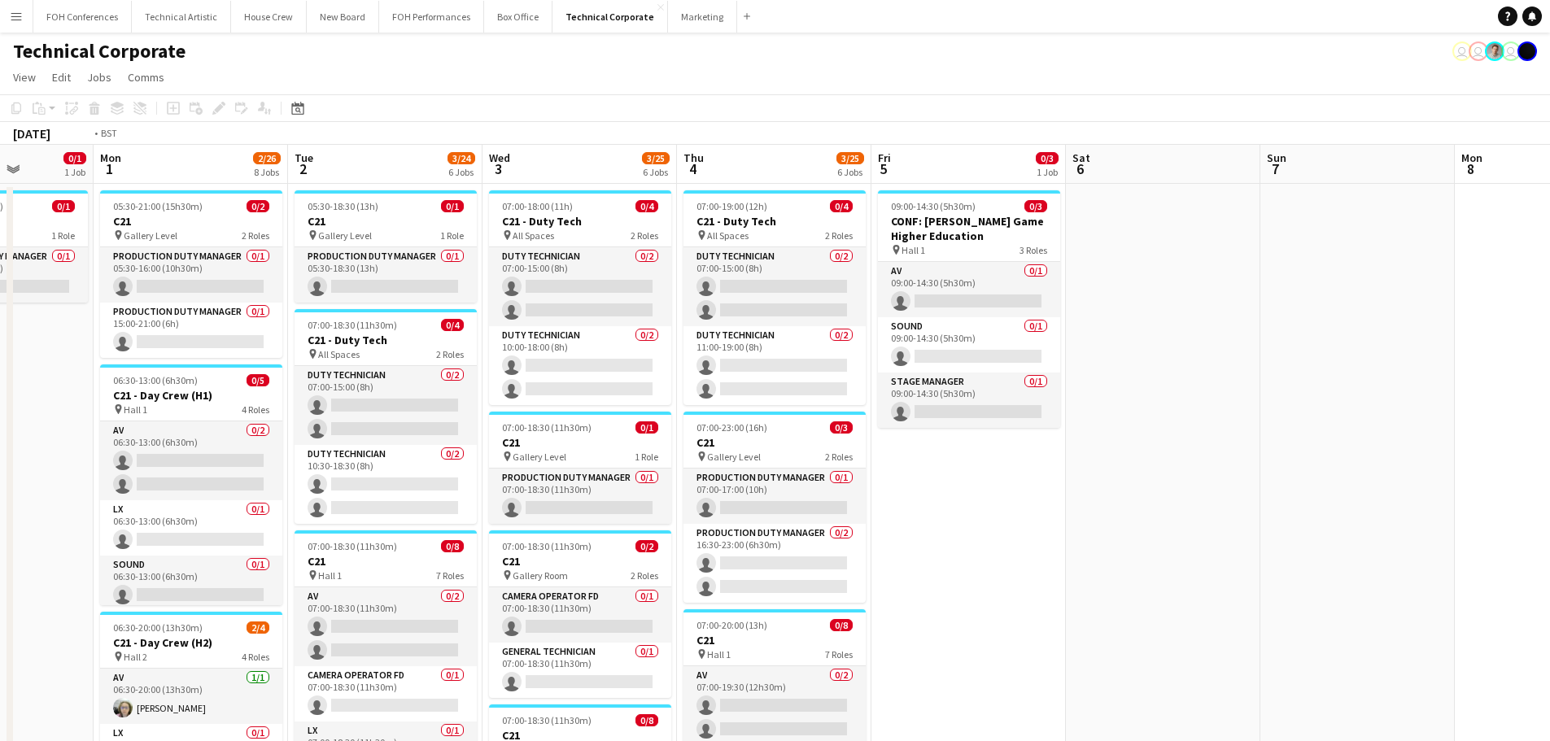
scroll to position [0, 509]
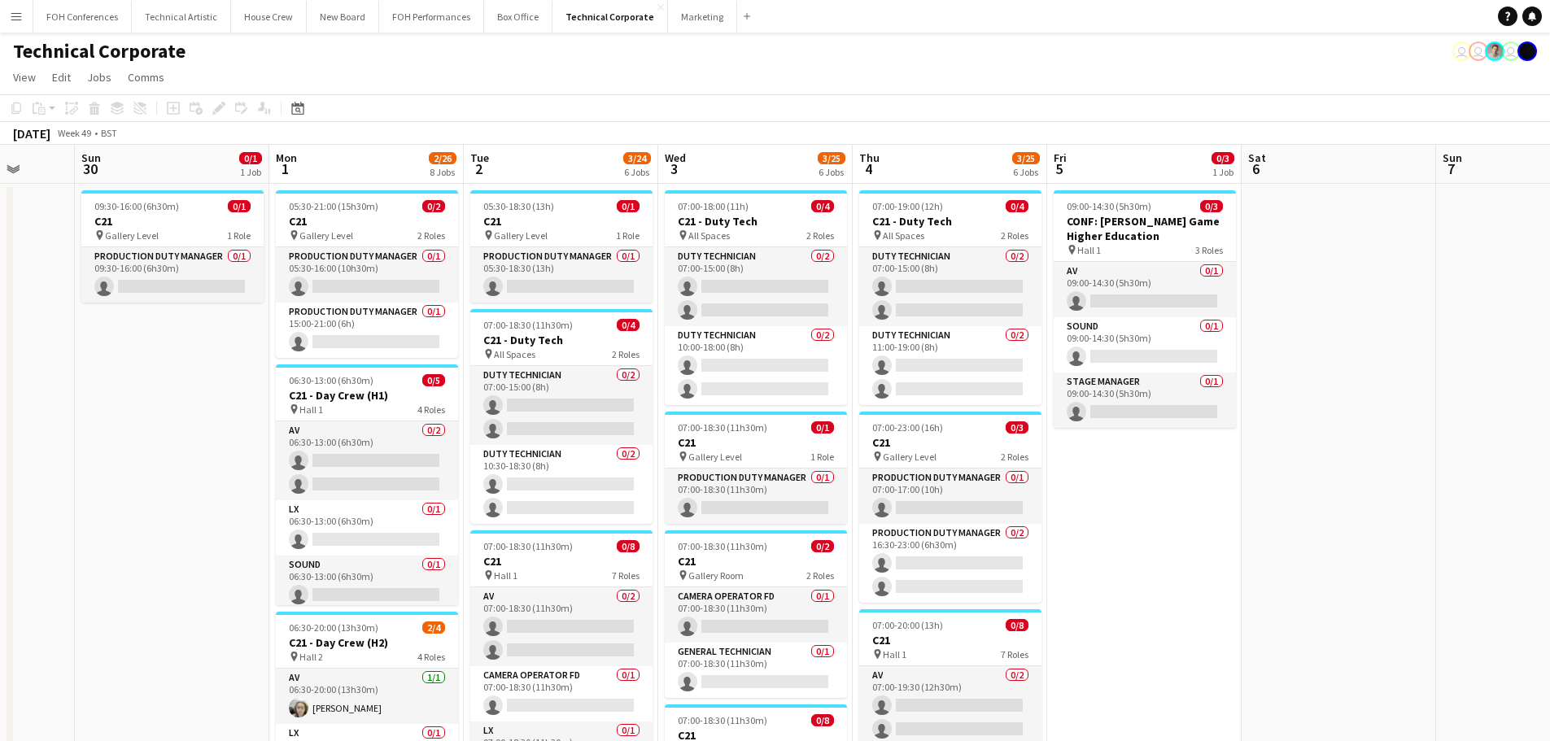
drag, startPoint x: 779, startPoint y: 308, endPoint x: 1161, endPoint y: 286, distance: 383.2
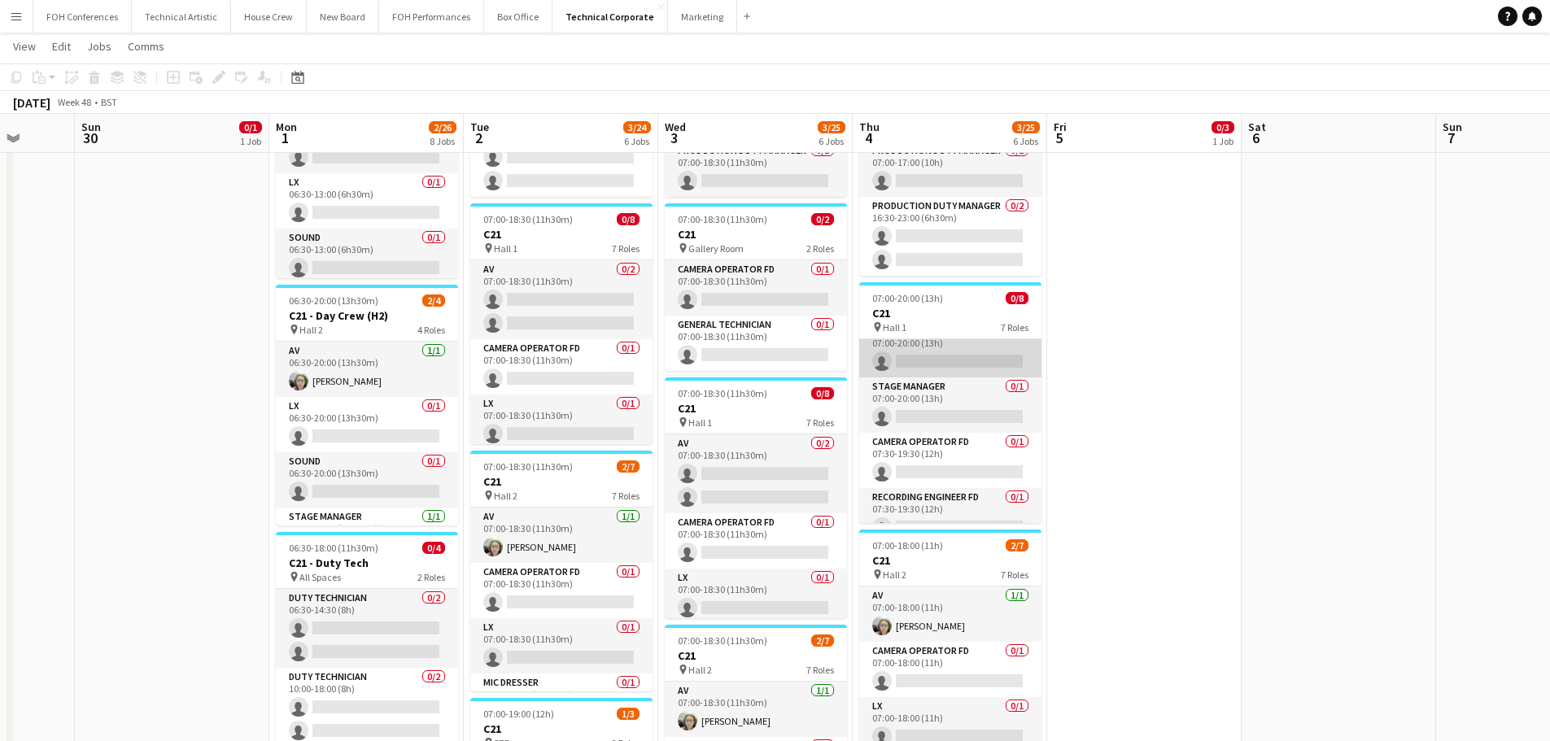
scroll to position [227, 0]
